Goal: Find specific page/section: Find specific page/section

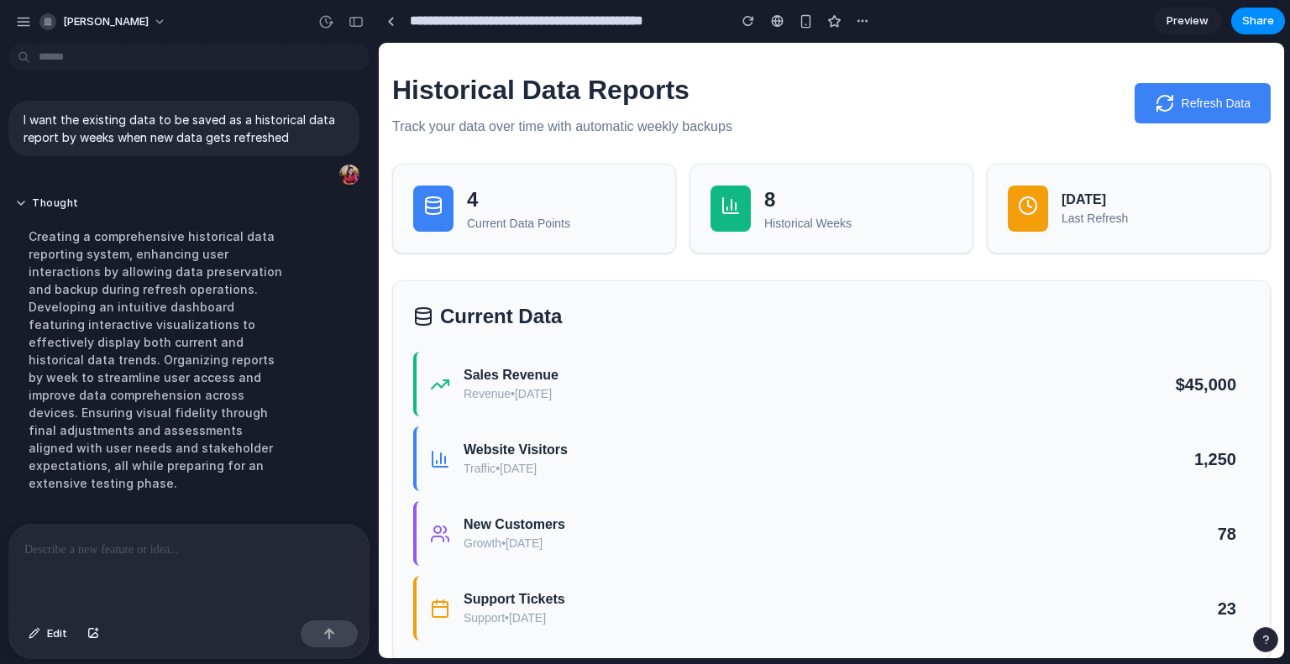
scroll to position [197, 0]
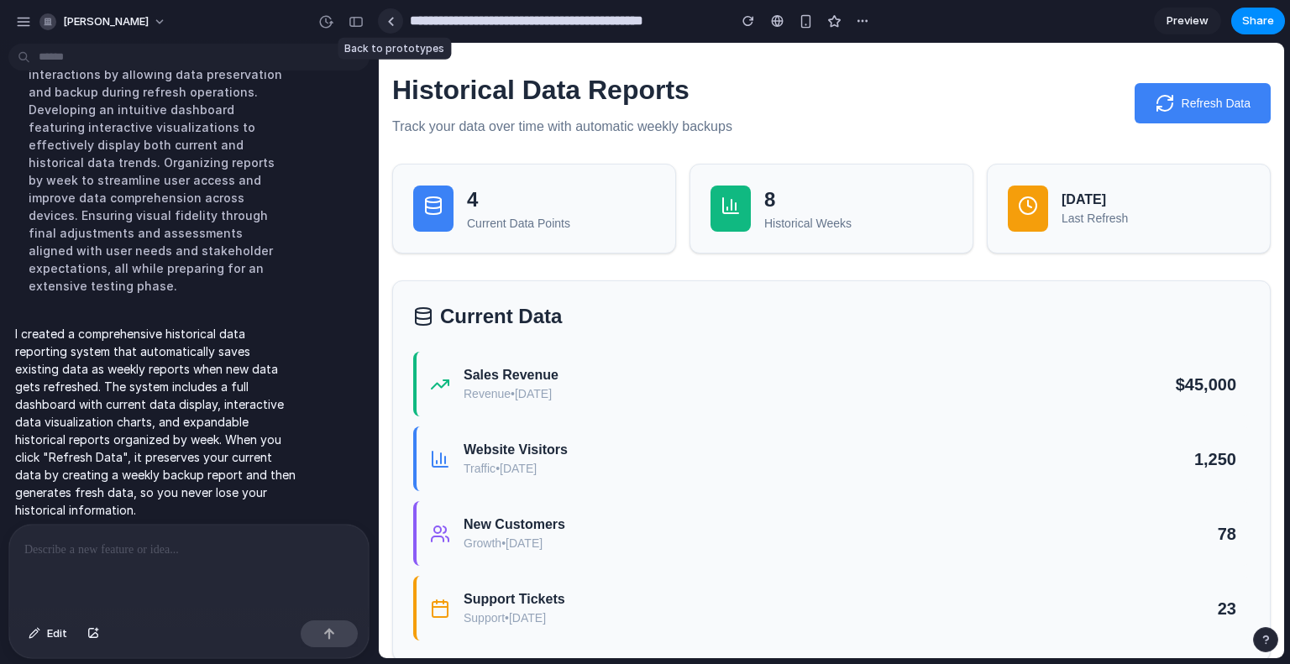
click at [390, 20] on div at bounding box center [391, 21] width 8 height 9
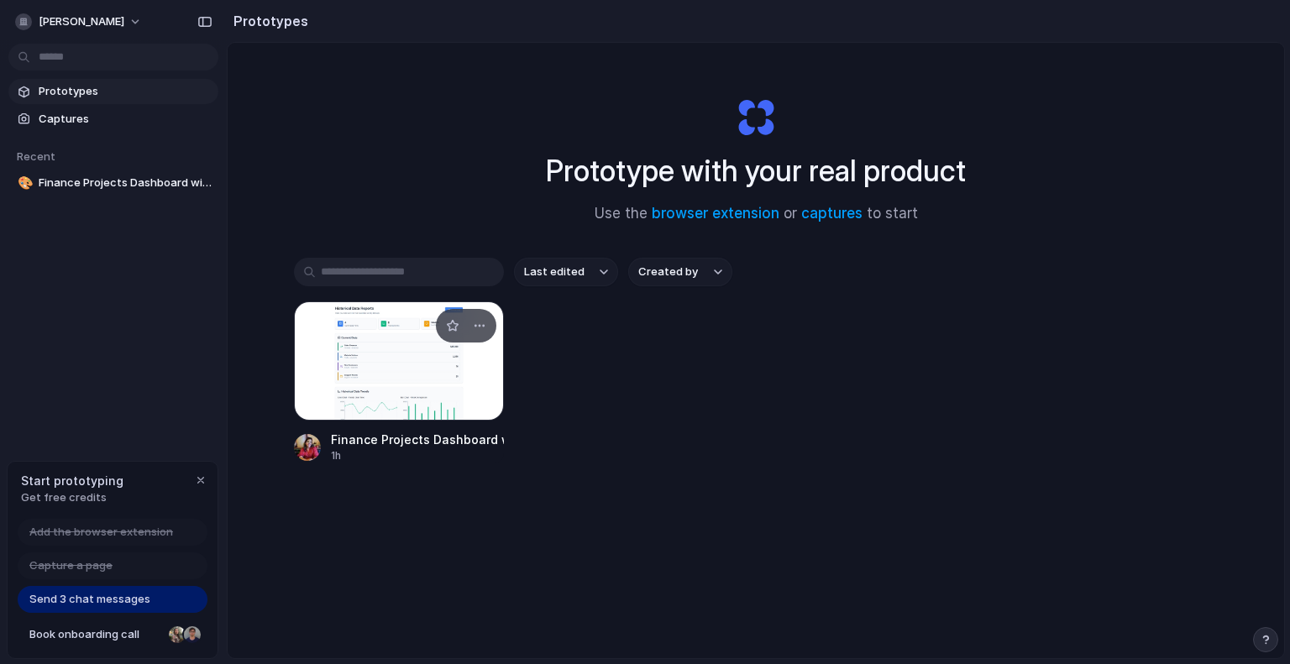
click at [393, 391] on div at bounding box center [399, 360] width 210 height 119
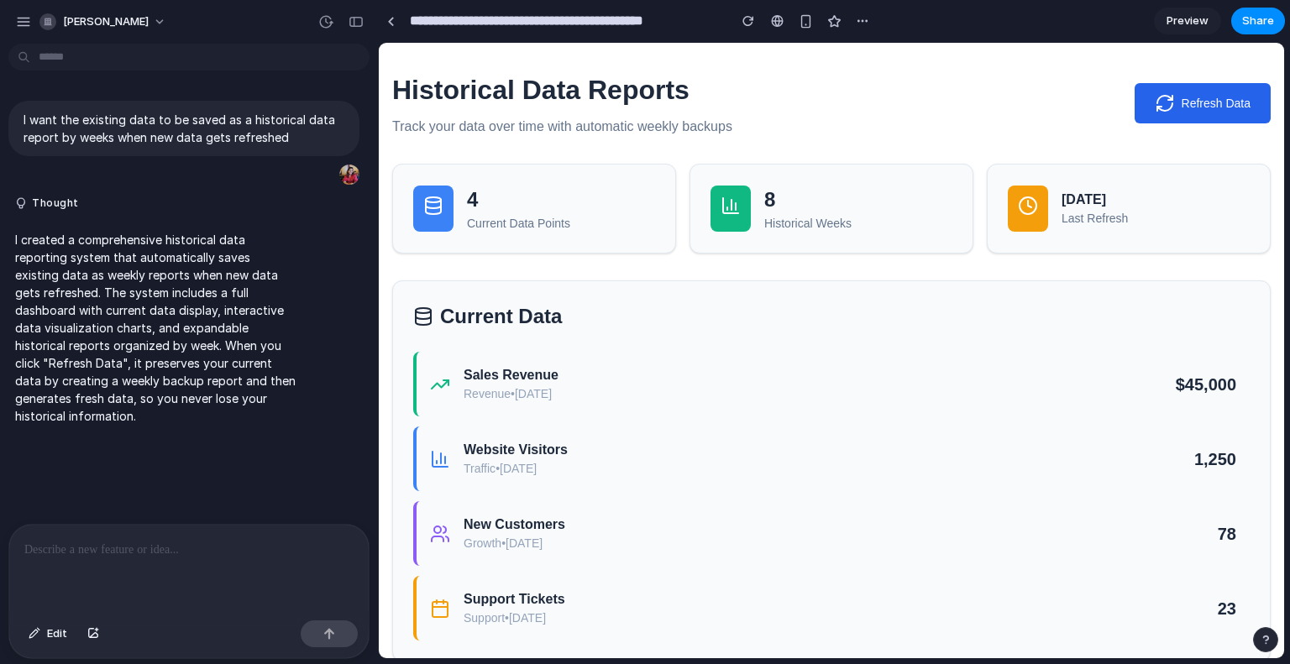
click at [1187, 111] on button "Refresh Data" at bounding box center [1203, 103] width 136 height 40
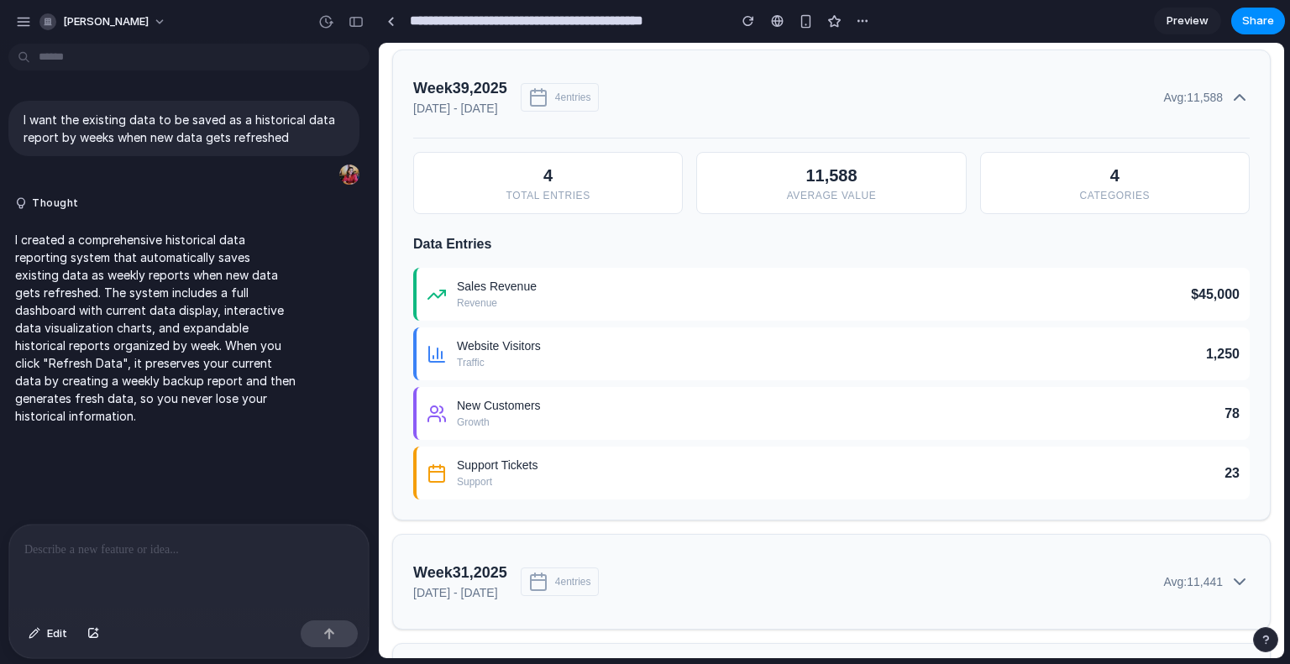
scroll to position [1176, 0]
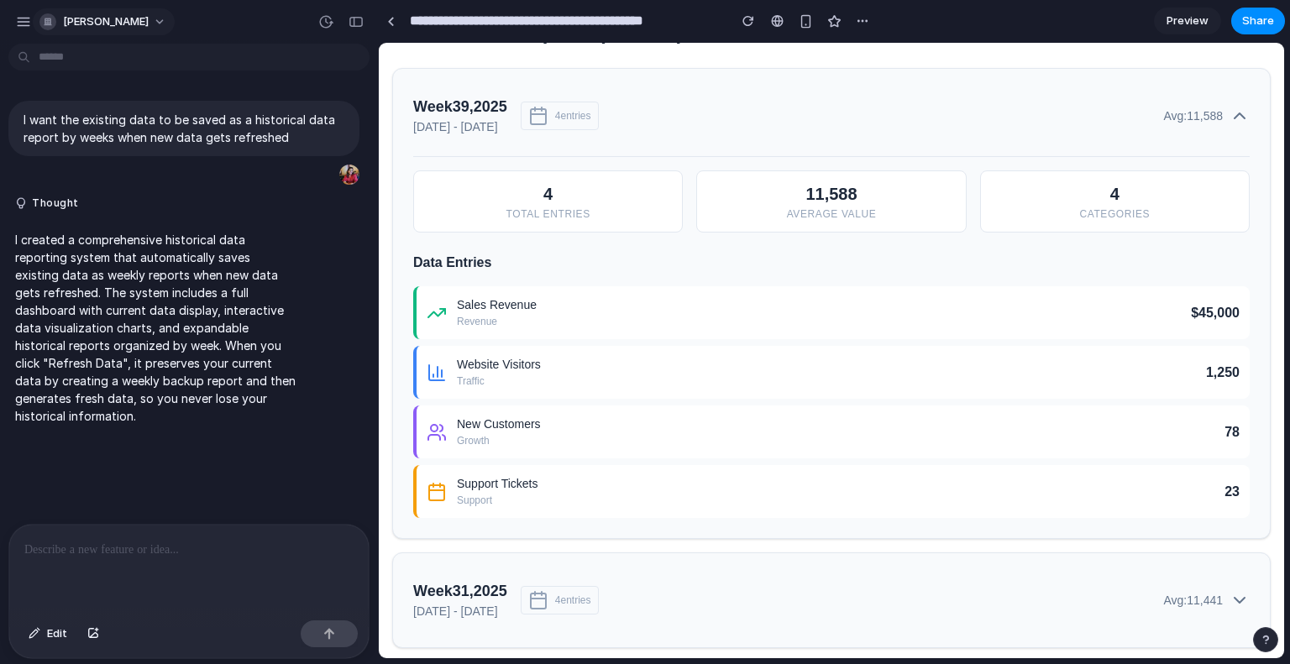
click at [84, 28] on span "[PERSON_NAME]" at bounding box center [106, 21] width 86 height 17
click at [90, 28] on div "Settings Invite members Change theme Sign out" at bounding box center [645, 332] width 1290 height 664
click at [25, 29] on button "button" at bounding box center [23, 21] width 25 height 25
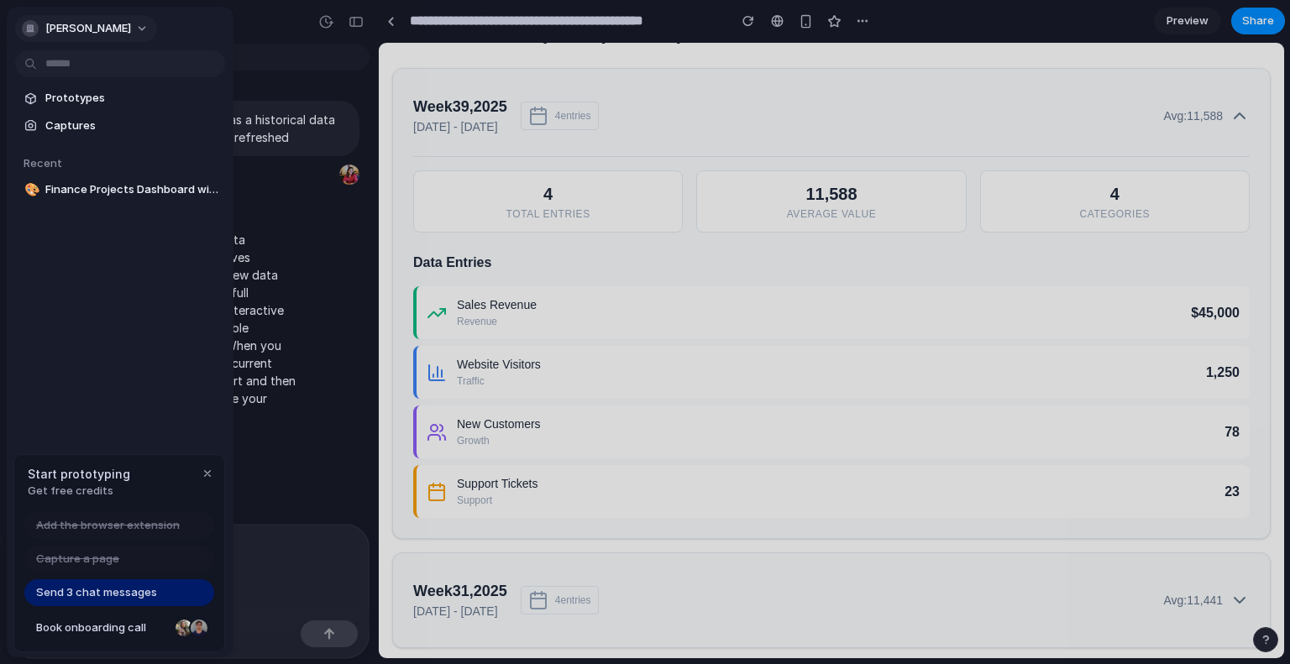
click at [24, 23] on div "[PERSON_NAME]" at bounding box center [76, 28] width 109 height 17
click at [709, 143] on div "Settings Invite members Change theme Sign out" at bounding box center [645, 332] width 1290 height 664
click at [391, 19] on div at bounding box center [645, 332] width 1290 height 664
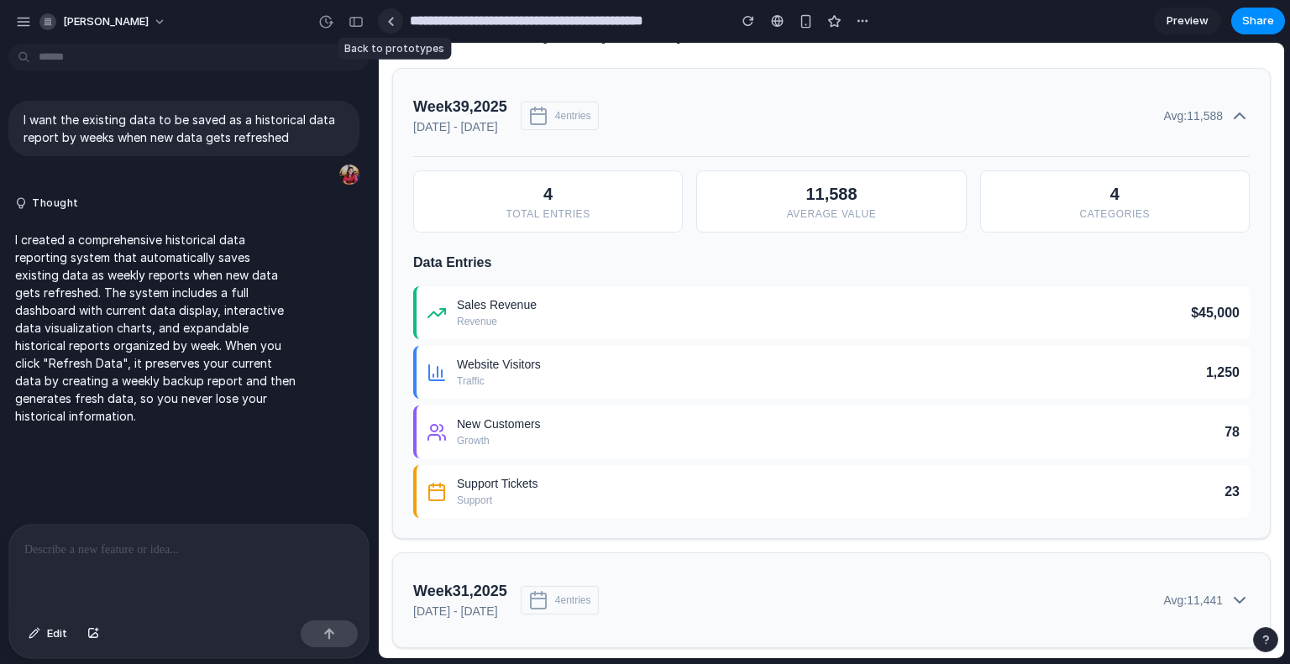
click at [391, 20] on div at bounding box center [391, 21] width 8 height 9
